Goal: Register for event/course

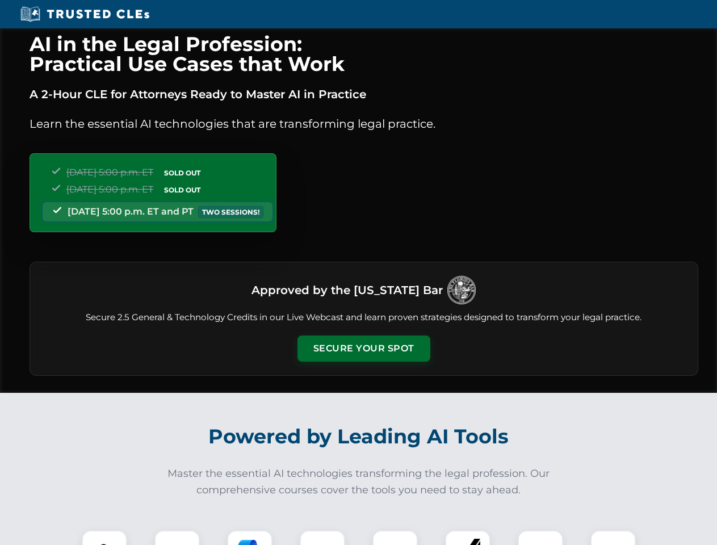
click at [363, 348] on button "Secure Your Spot" at bounding box center [363, 348] width 133 height 26
click at [104, 537] on img at bounding box center [104, 552] width 33 height 33
click at [177, 537] on div at bounding box center [176, 552] width 45 height 45
